Goal: Transaction & Acquisition: Purchase product/service

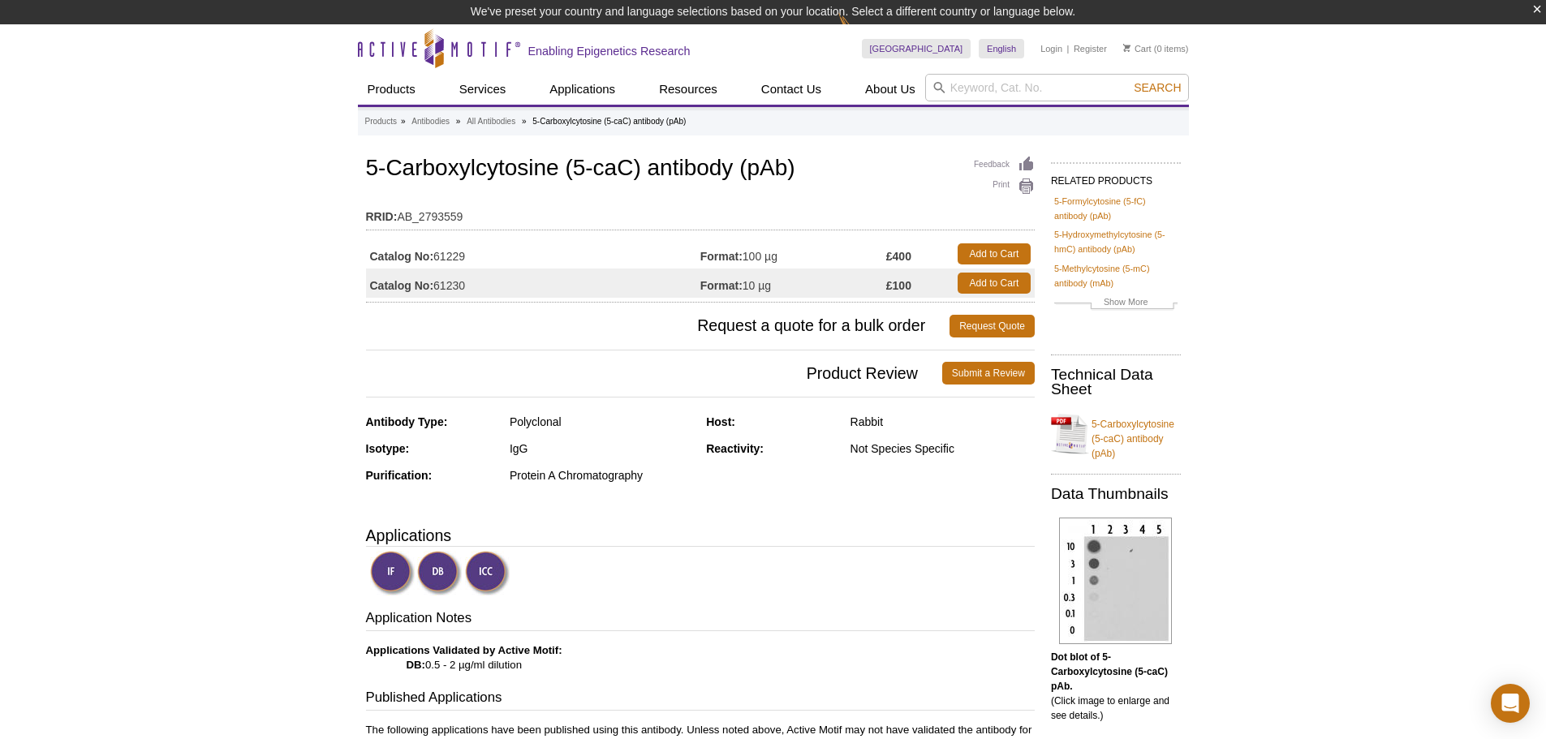
click at [463, 254] on td "Catalog No: 61229" at bounding box center [533, 253] width 334 height 29
copy td "61229"
